Goal: Task Accomplishment & Management: Manage account settings

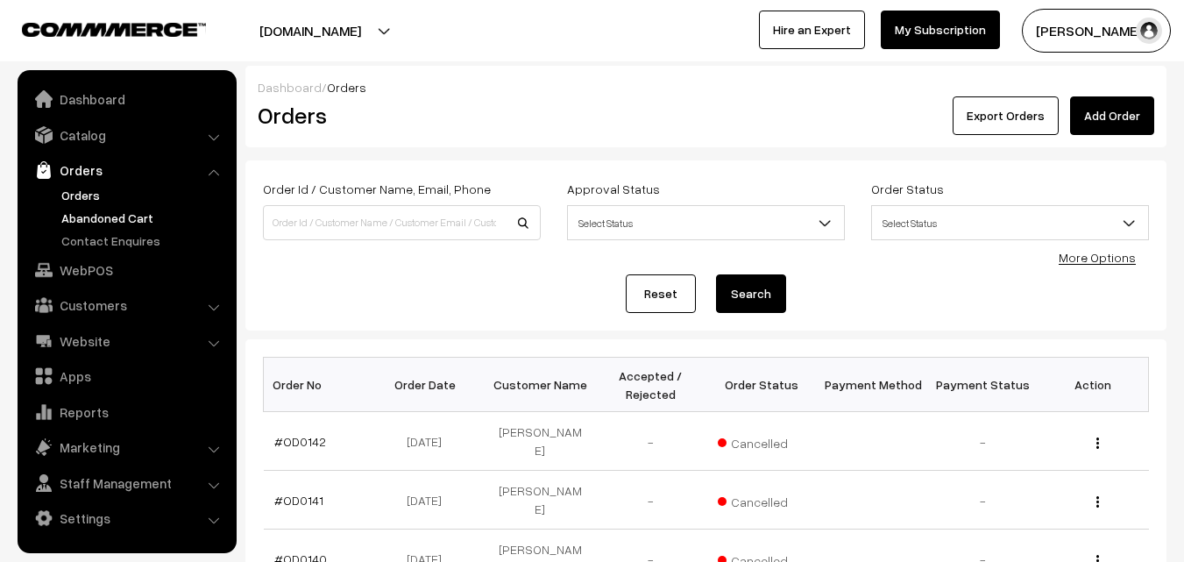
click at [110, 217] on link "Abandoned Cart" at bounding box center [144, 218] width 174 height 18
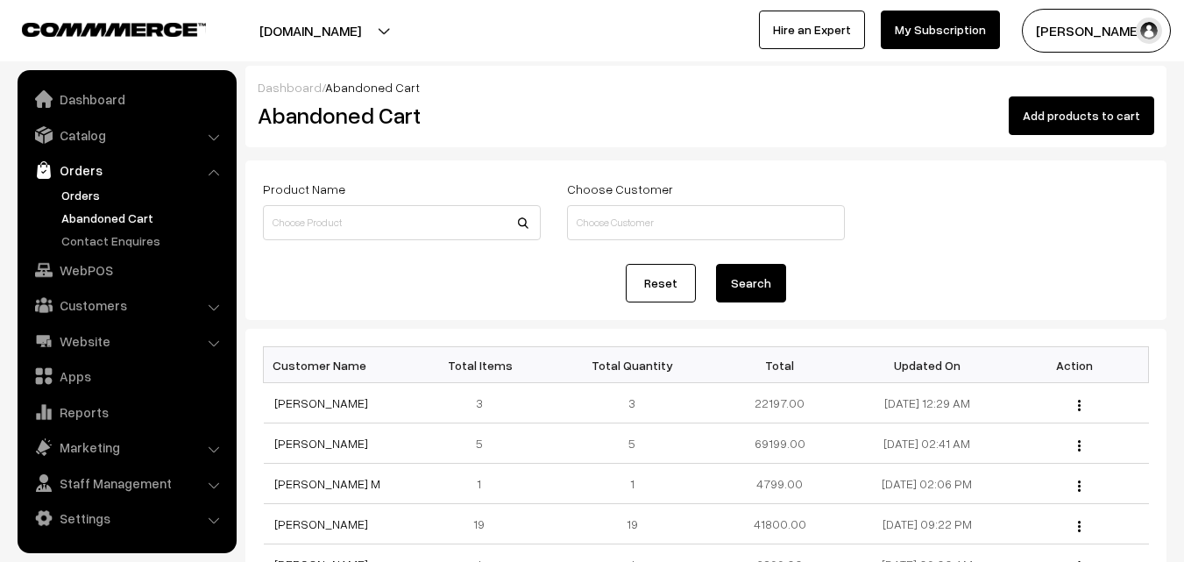
click at [78, 197] on link "Orders" at bounding box center [144, 195] width 174 height 18
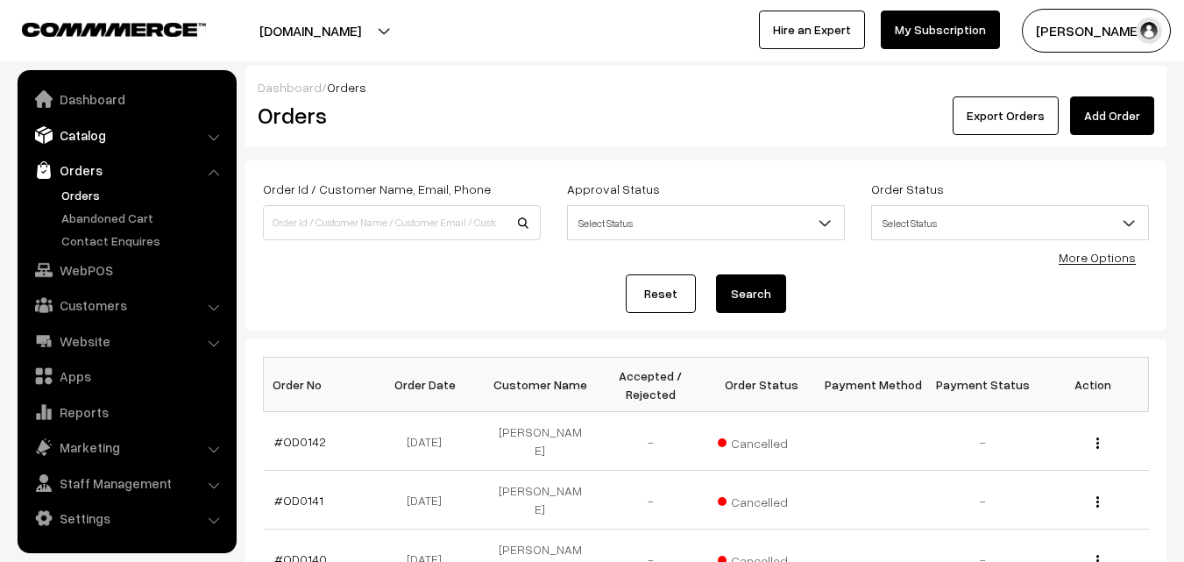
click at [94, 137] on link "Catalog" at bounding box center [126, 135] width 209 height 32
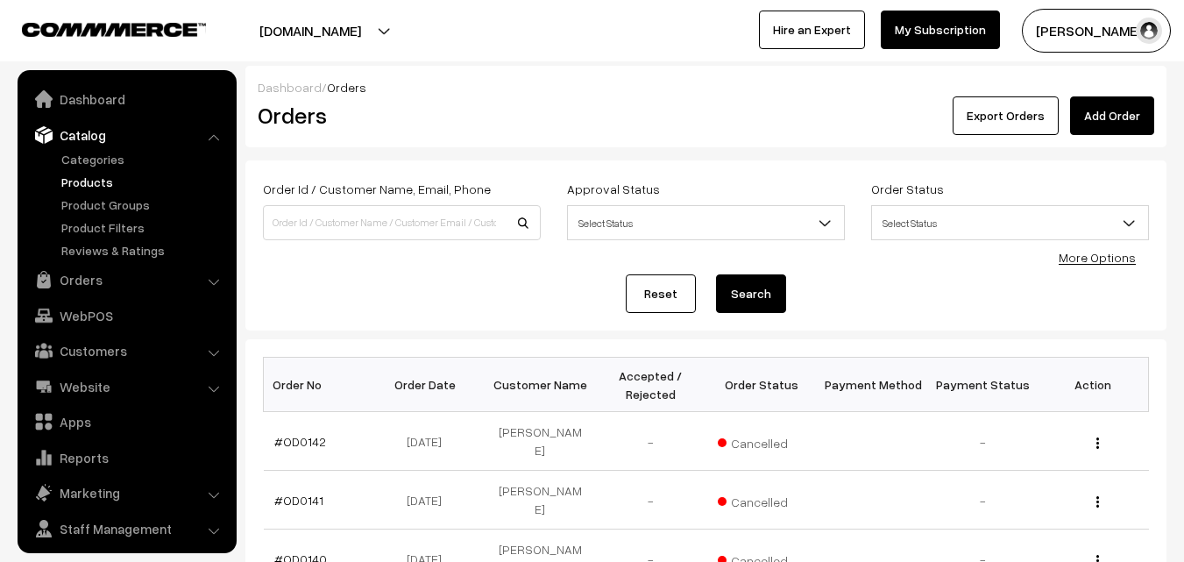
click at [91, 180] on link "Products" at bounding box center [144, 182] width 174 height 18
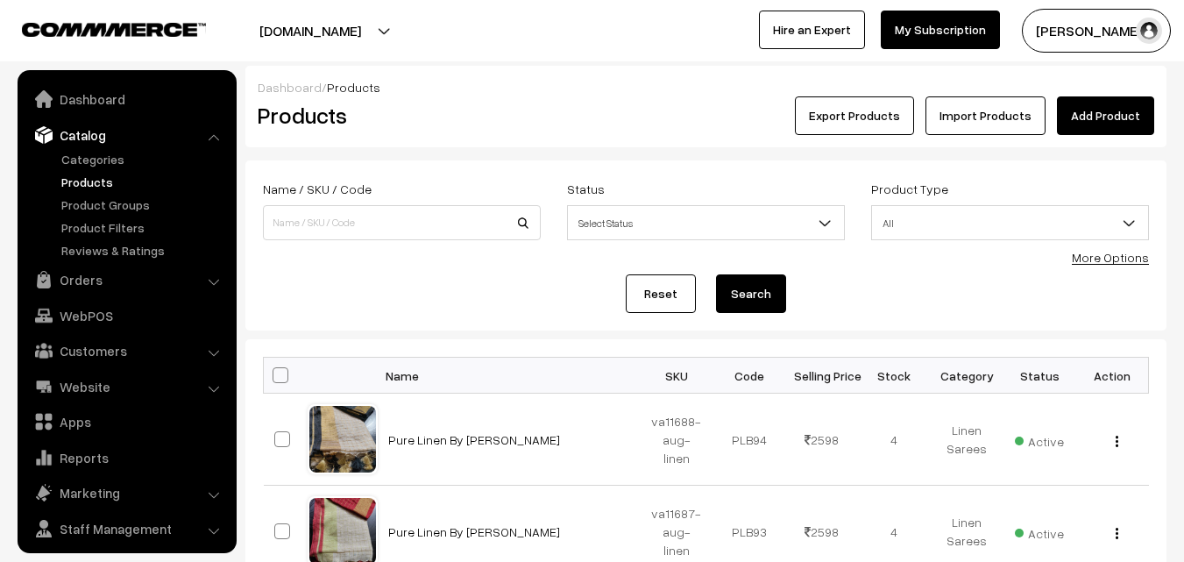
scroll to position [44, 0]
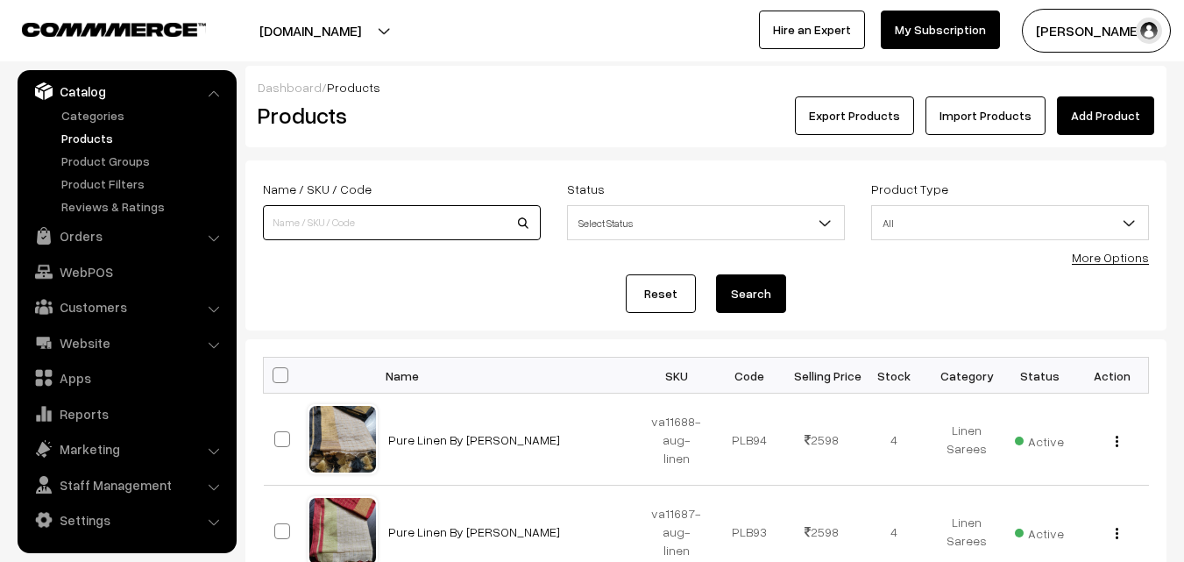
paste input "va2275-dec-[GEOGRAPHIC_DATA]-[GEOGRAPHIC_DATA]"
type input "va2275-dec-Kanchipuram-pra"
click at [753, 302] on button "Search" at bounding box center [751, 293] width 70 height 39
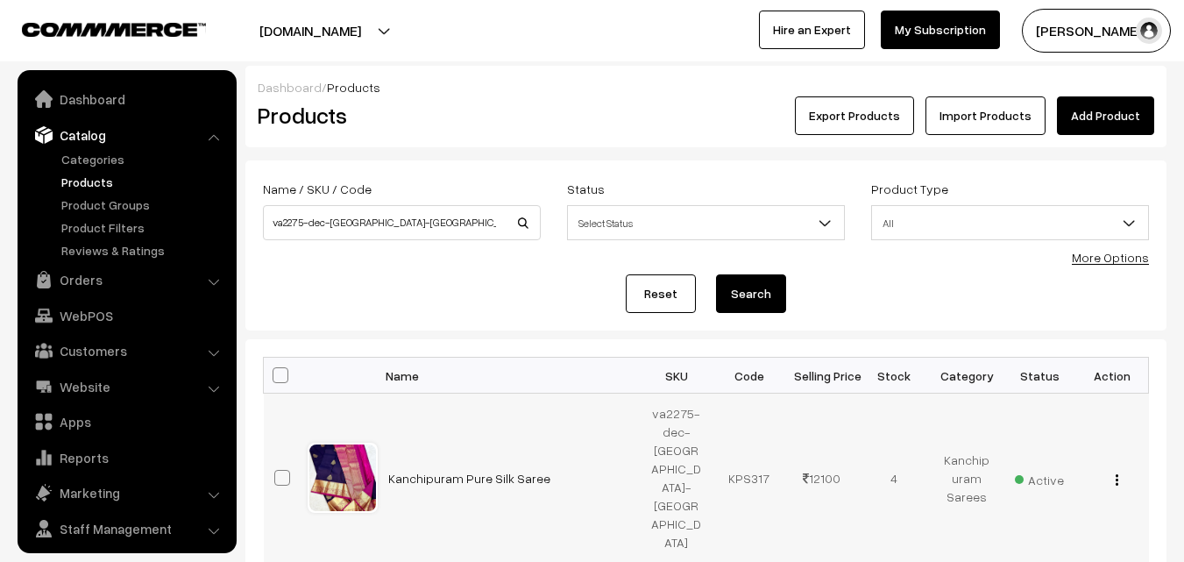
scroll to position [44, 0]
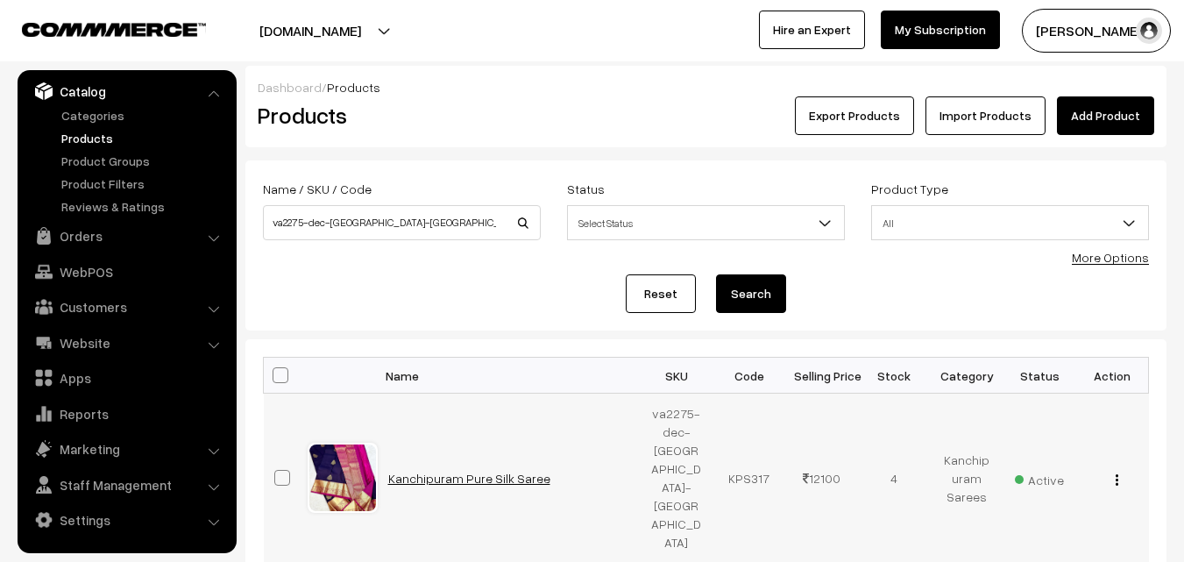
click at [497, 471] on link "Kanchipuram Pure Silk Saree" at bounding box center [469, 478] width 162 height 15
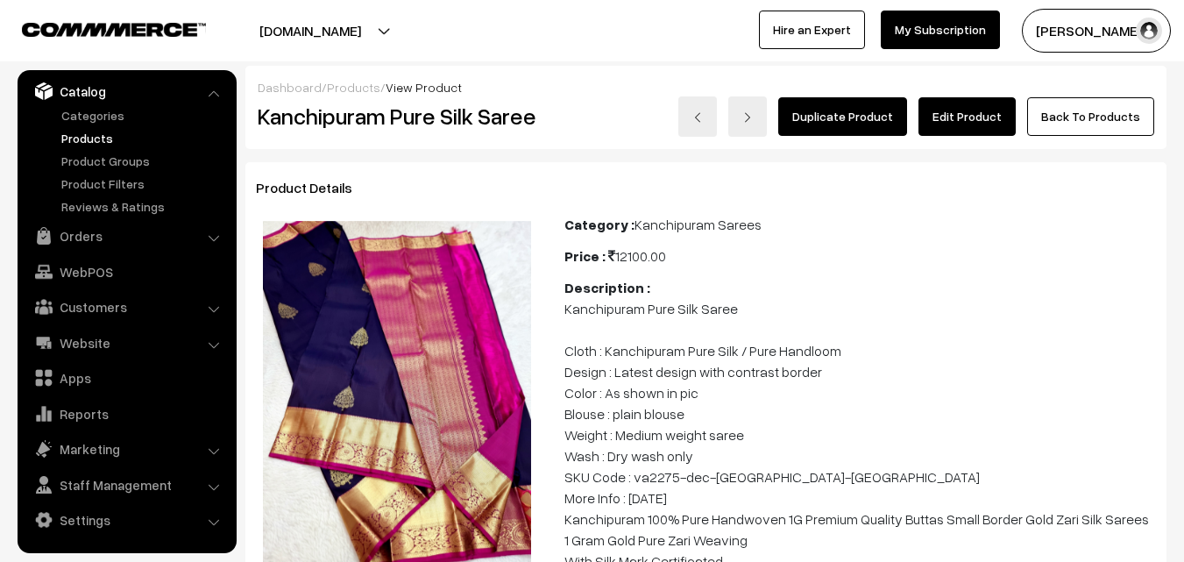
click at [986, 116] on link "Edit Product" at bounding box center [967, 116] width 97 height 39
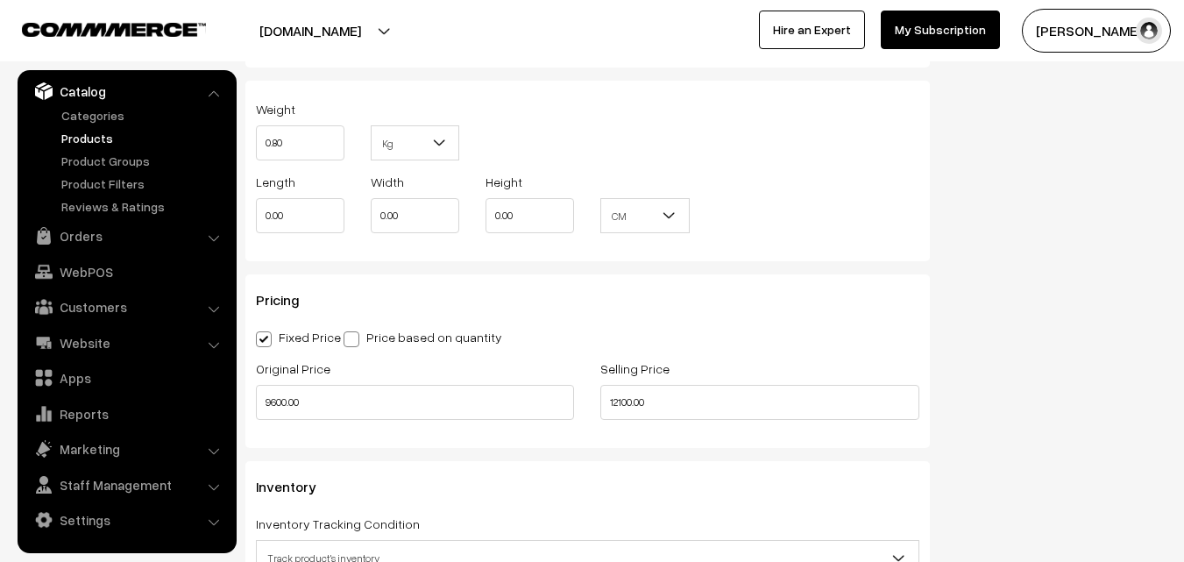
scroll to position [1347, 0]
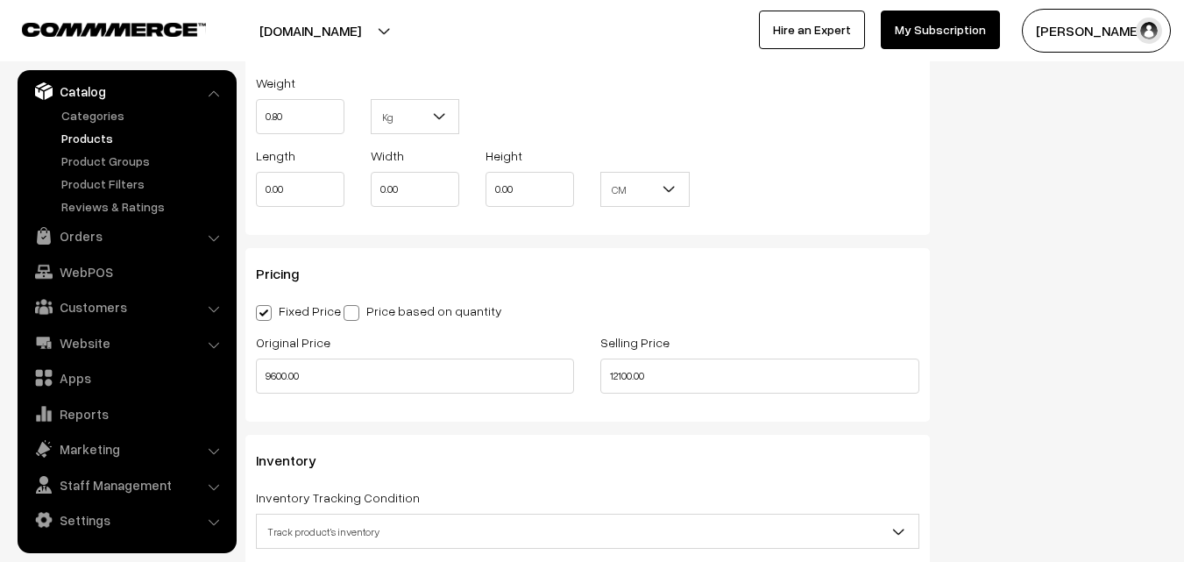
click at [86, 138] on link "Products" at bounding box center [144, 138] width 174 height 18
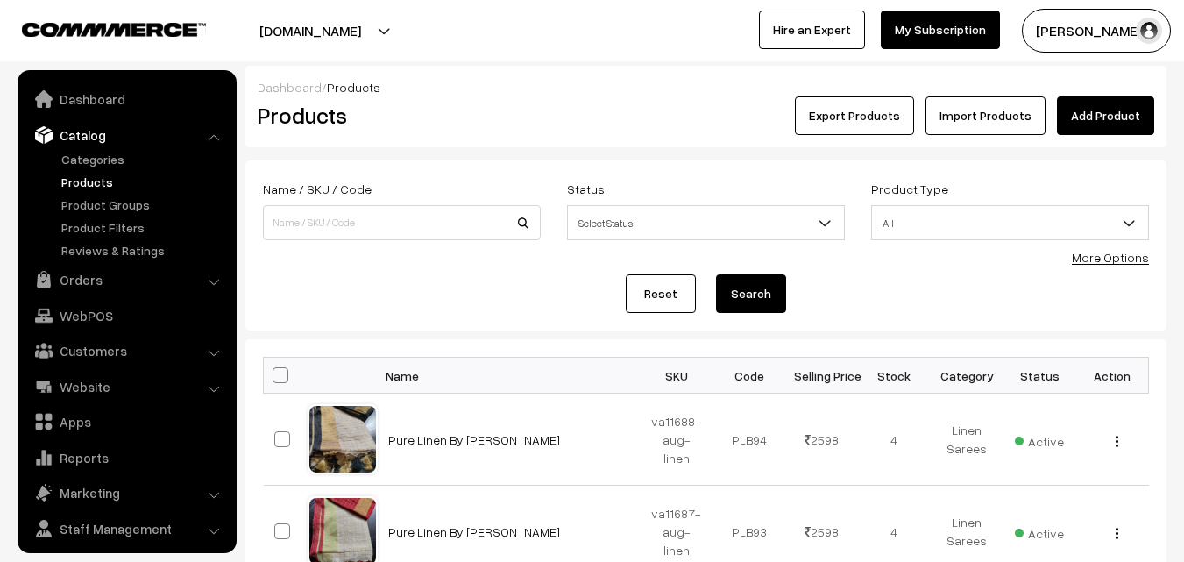
scroll to position [44, 0]
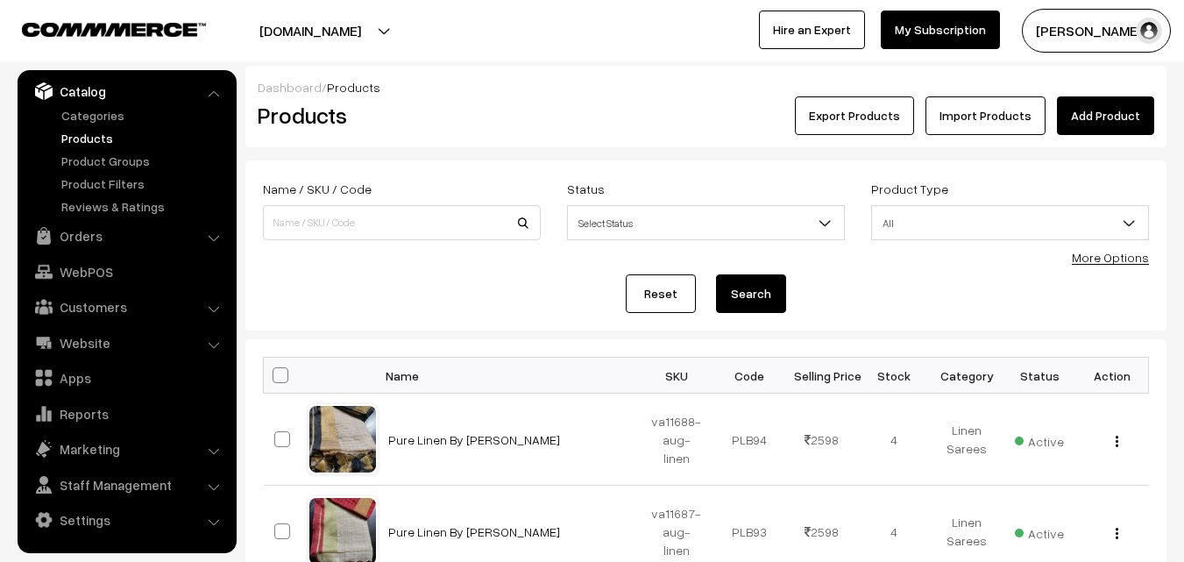
click at [96, 140] on link "Products" at bounding box center [144, 138] width 174 height 18
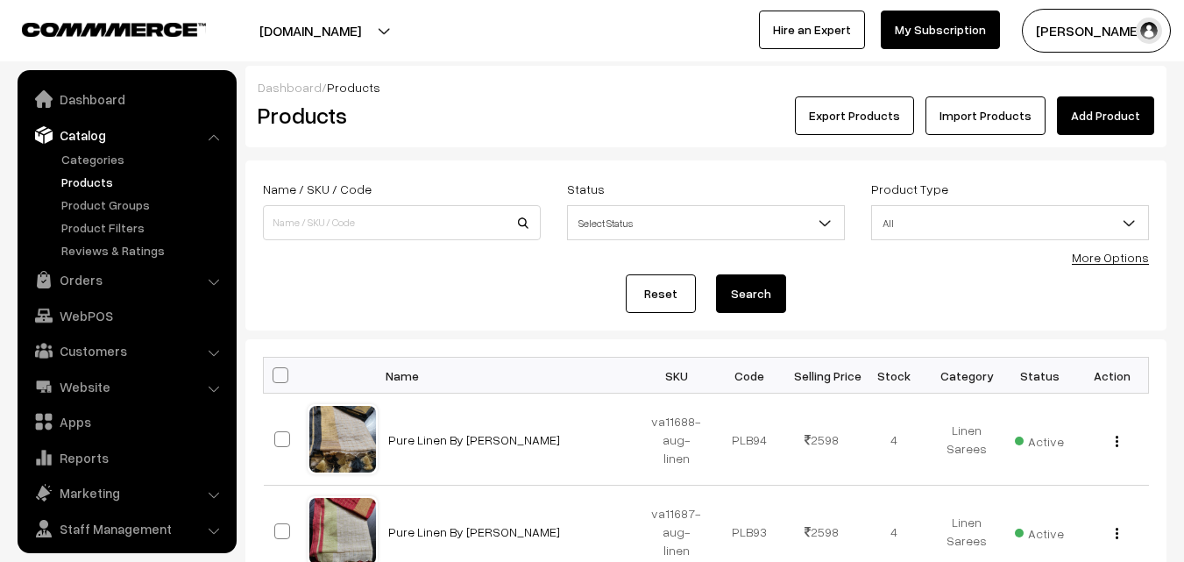
scroll to position [44, 0]
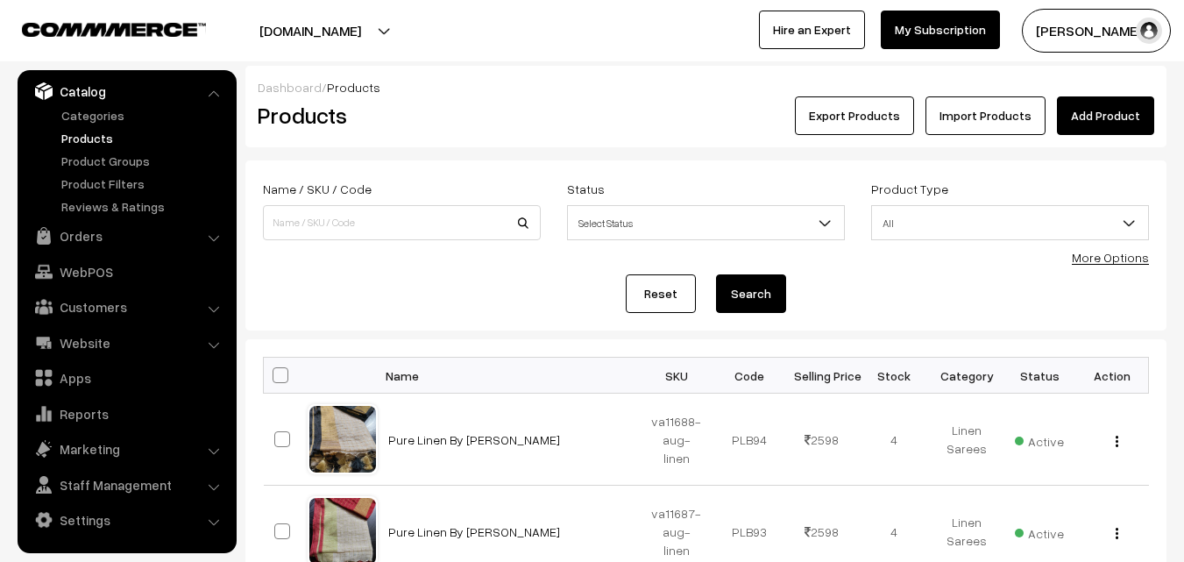
click at [91, 137] on link "Products" at bounding box center [144, 138] width 174 height 18
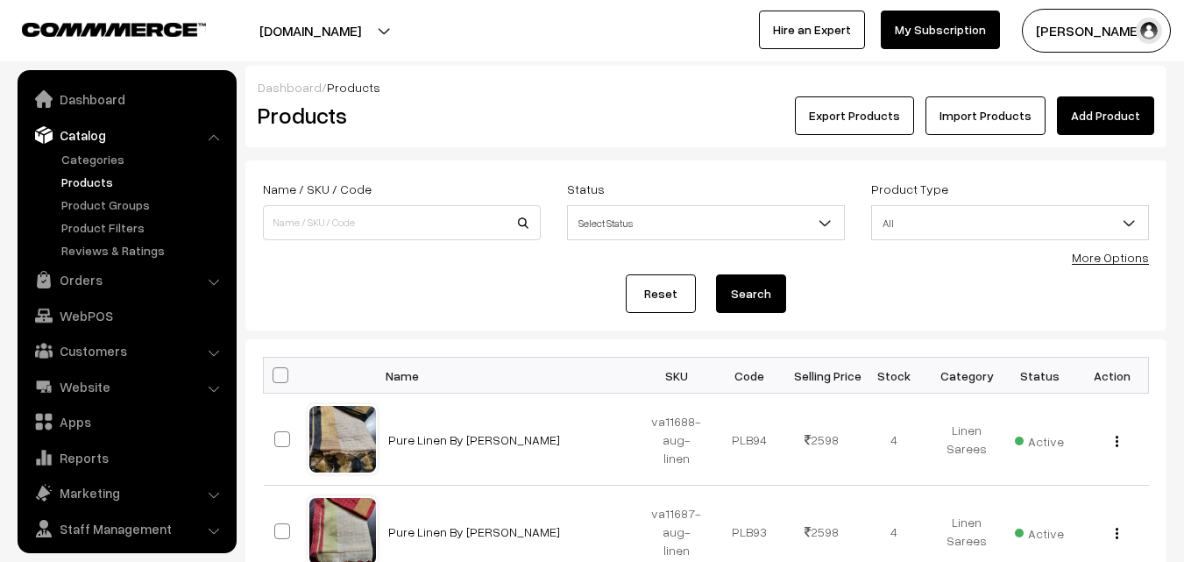
scroll to position [44, 0]
